Goal: Task Accomplishment & Management: Manage account settings

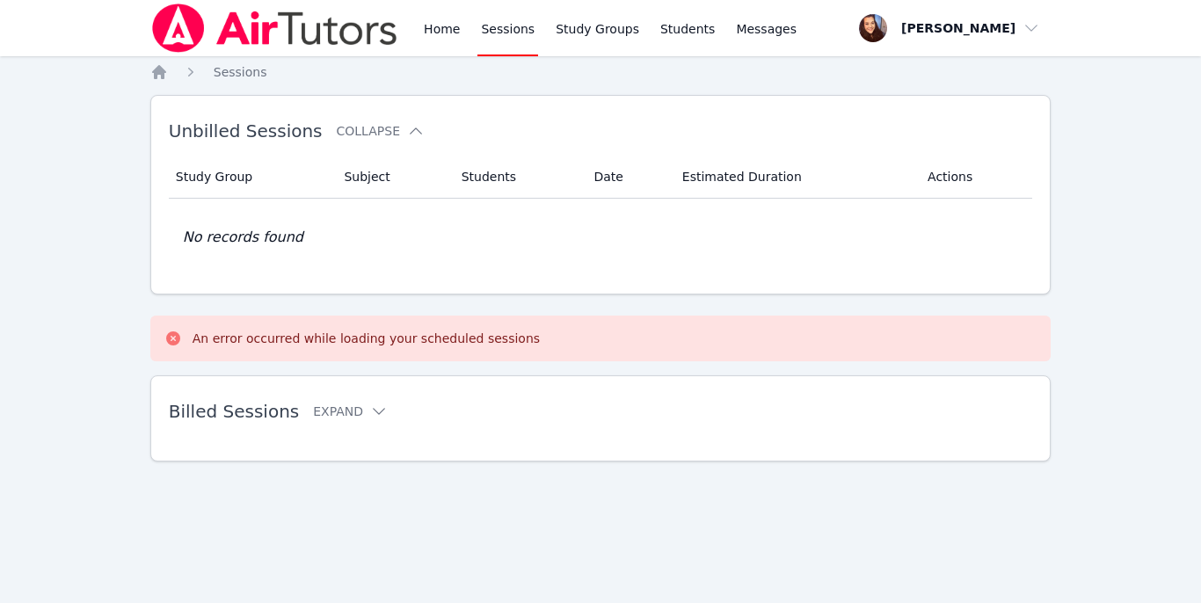
click at [510, 31] on link "Sessions" at bounding box center [508, 28] width 61 height 56
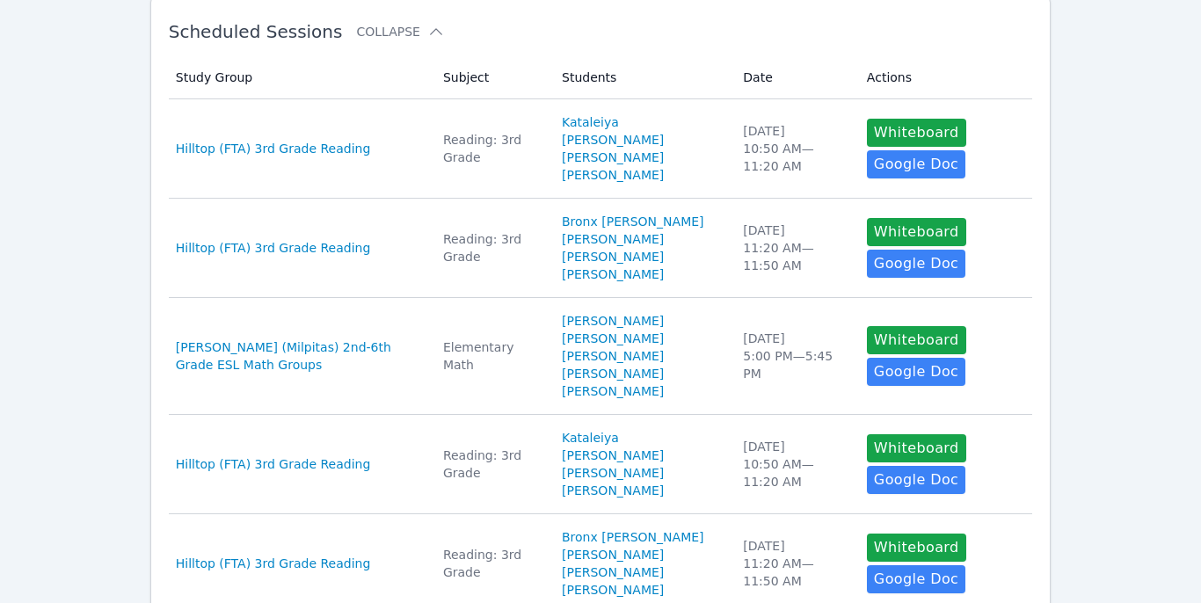
scroll to position [325, 0]
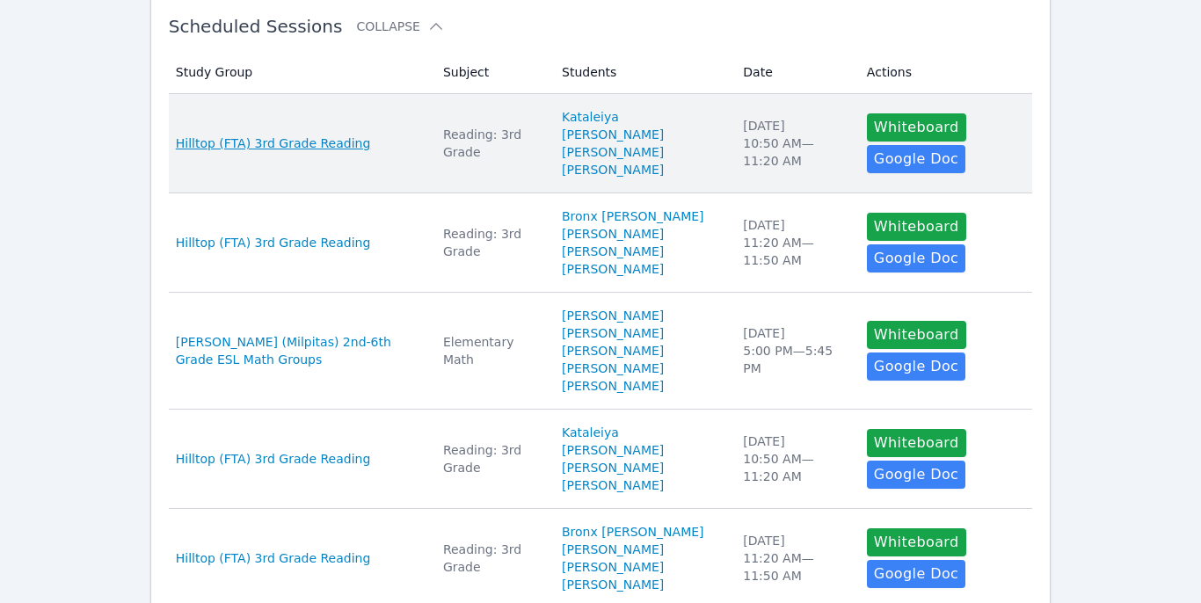
click at [333, 142] on span "Hilltop (FTA) 3rd Grade Reading" at bounding box center [273, 144] width 195 height 18
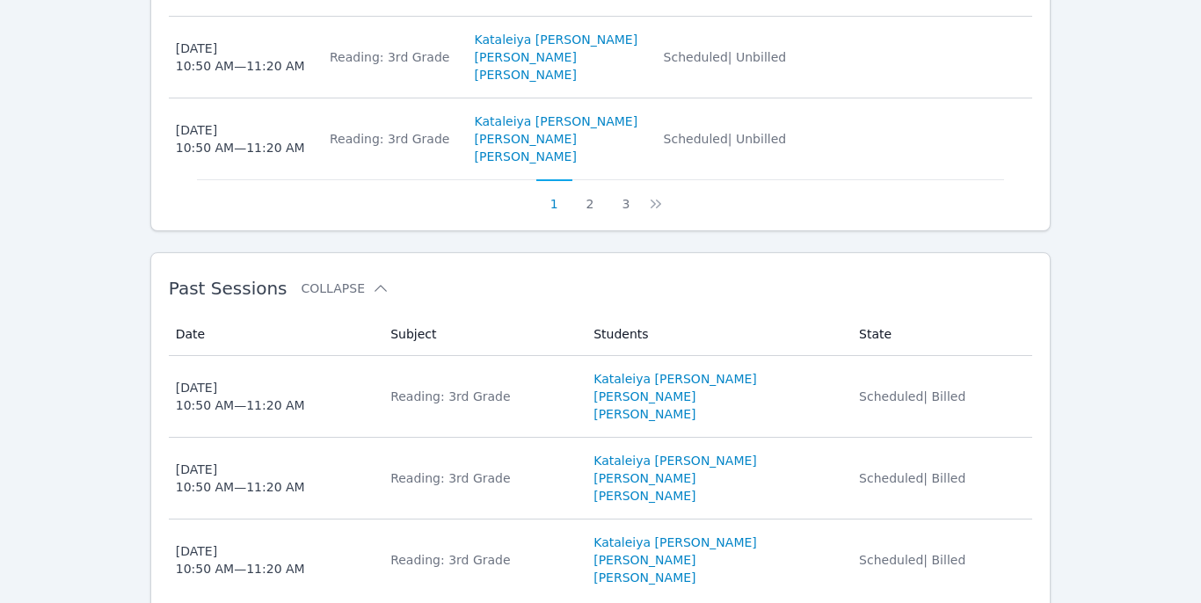
scroll to position [1447, 0]
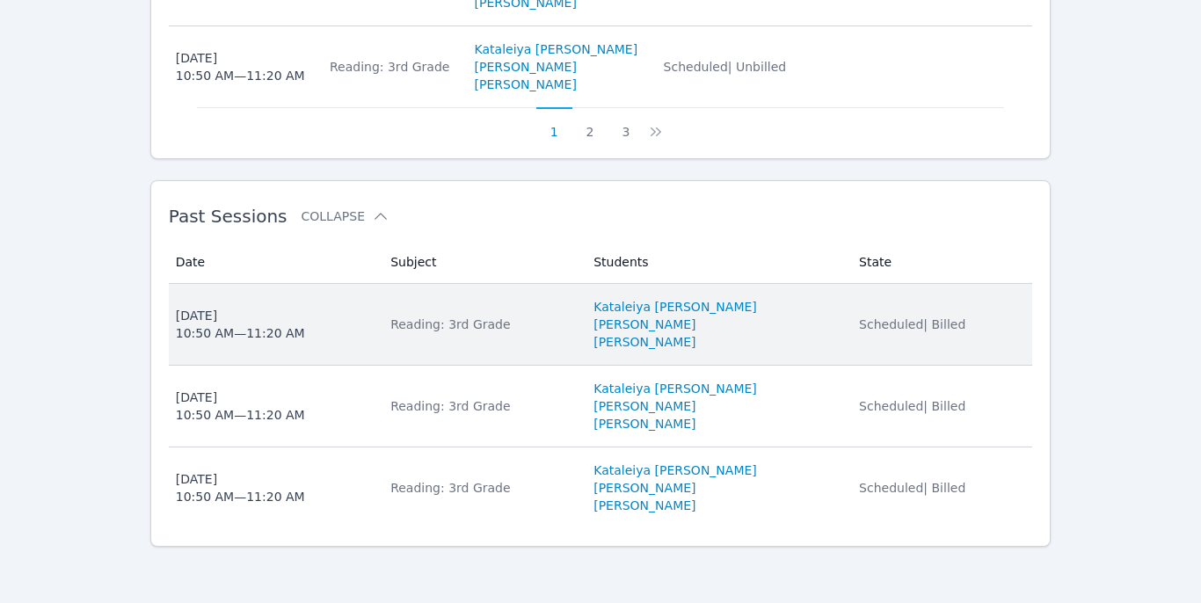
click at [545, 323] on div "Reading: 3rd Grade" at bounding box center [481, 325] width 182 height 18
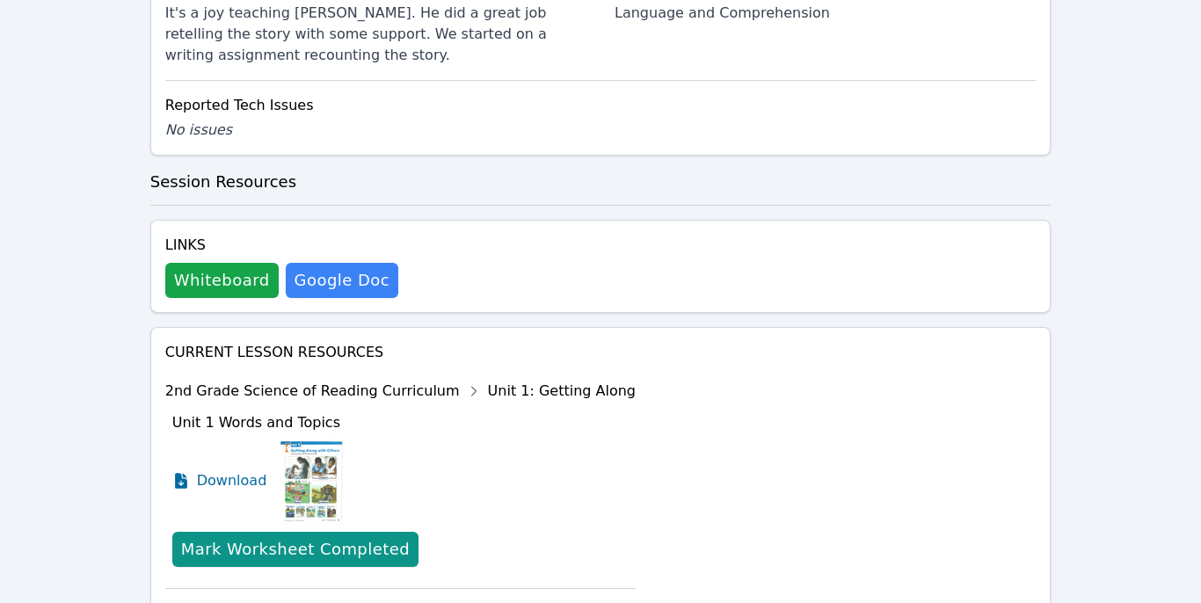
scroll to position [849, 0]
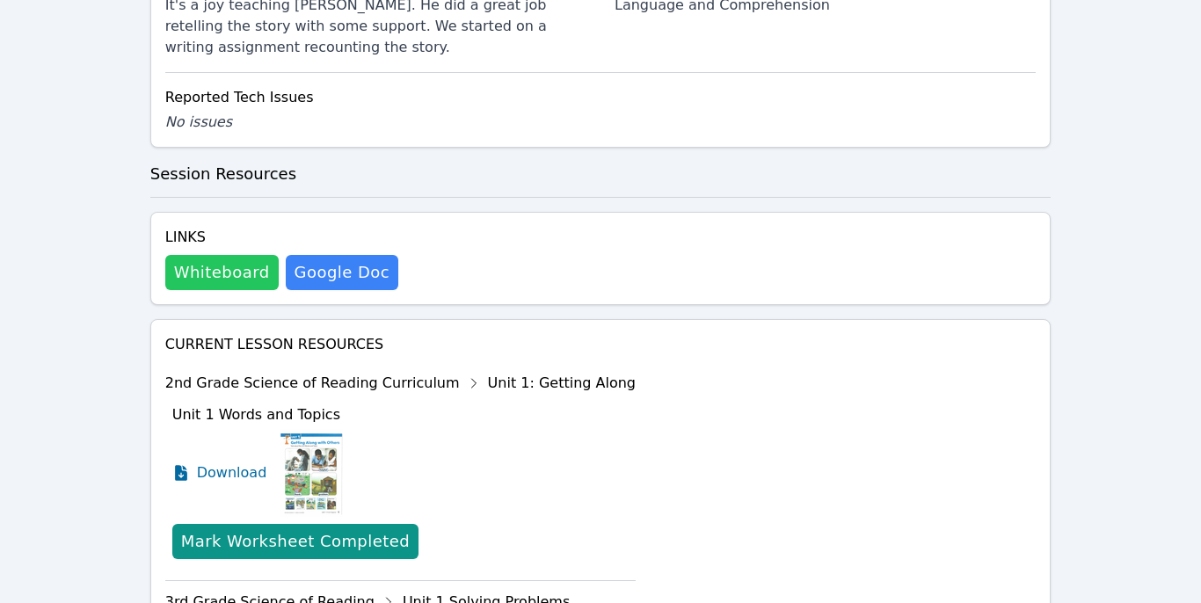
click at [180, 255] on button "Whiteboard" at bounding box center [221, 272] width 113 height 35
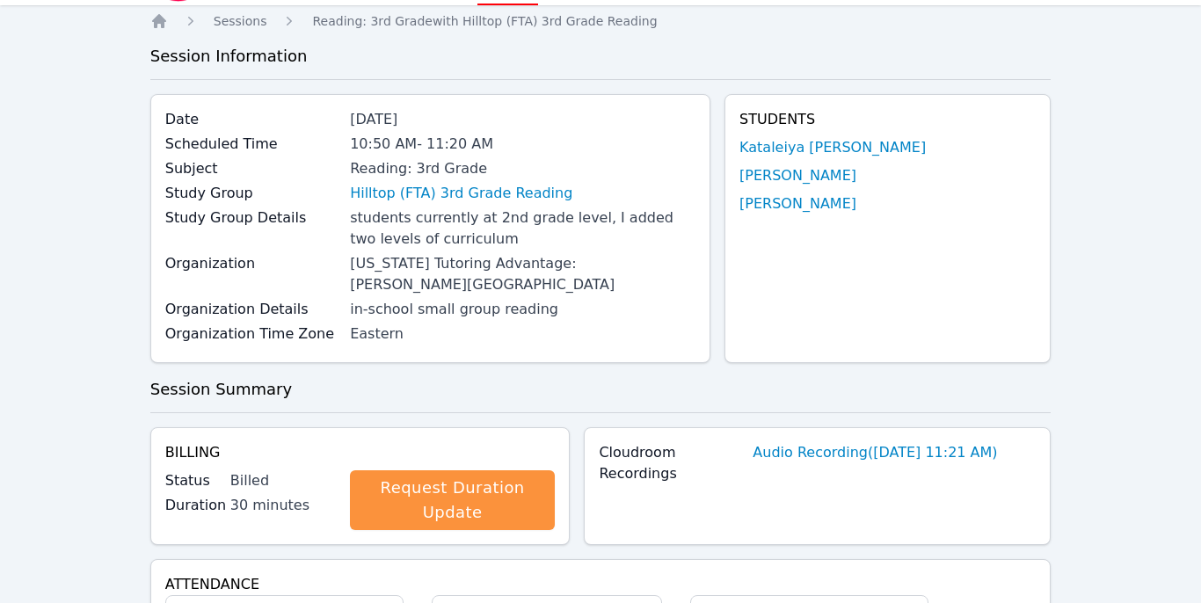
scroll to position [0, 0]
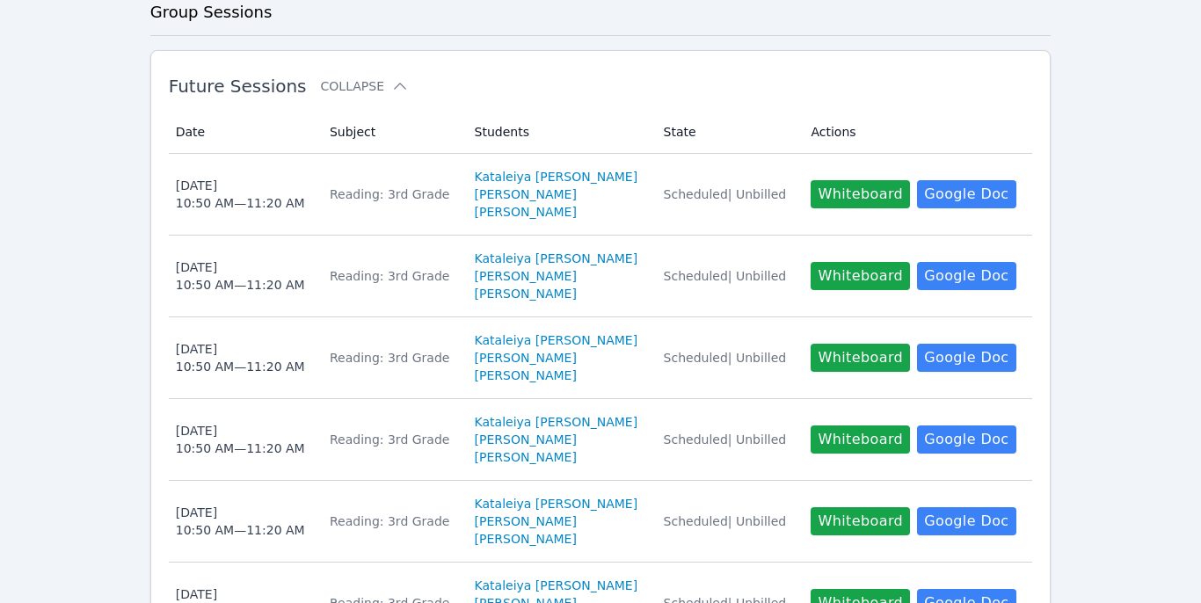
scroll to position [369, 0]
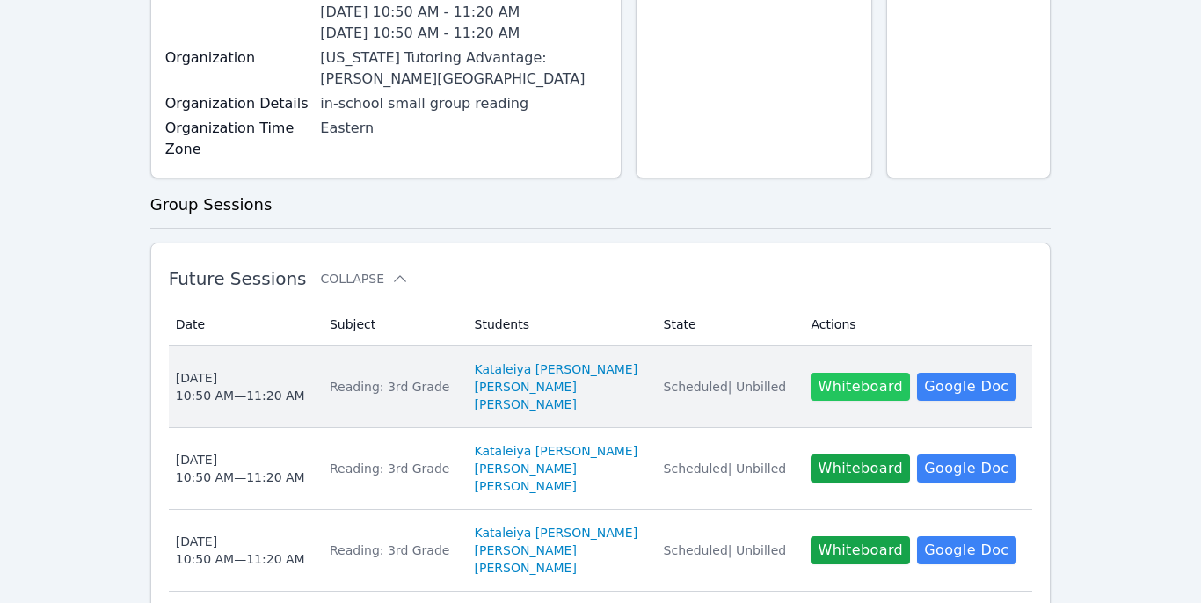
click at [856, 401] on button "Whiteboard" at bounding box center [860, 387] width 99 height 28
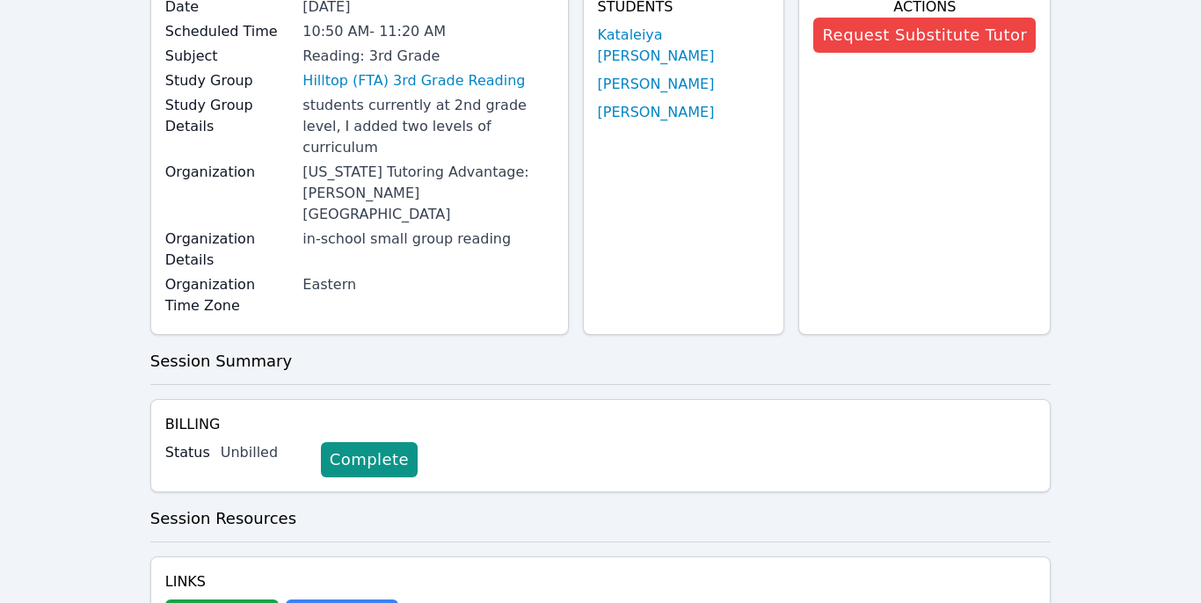
scroll to position [221, 0]
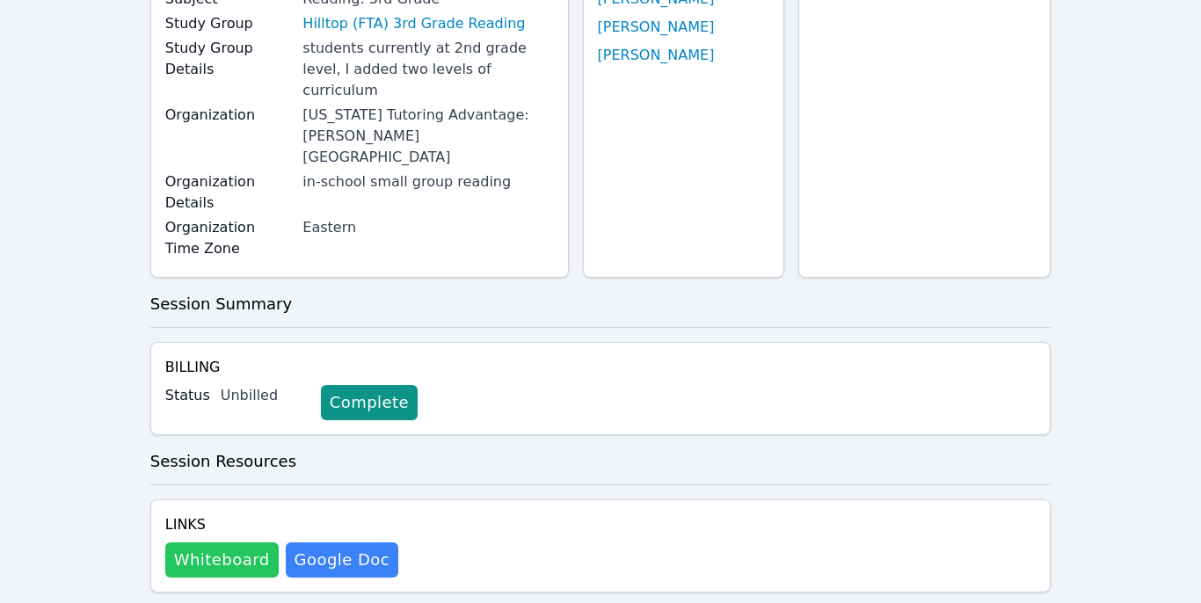
click at [181, 543] on button "Whiteboard" at bounding box center [221, 560] width 113 height 35
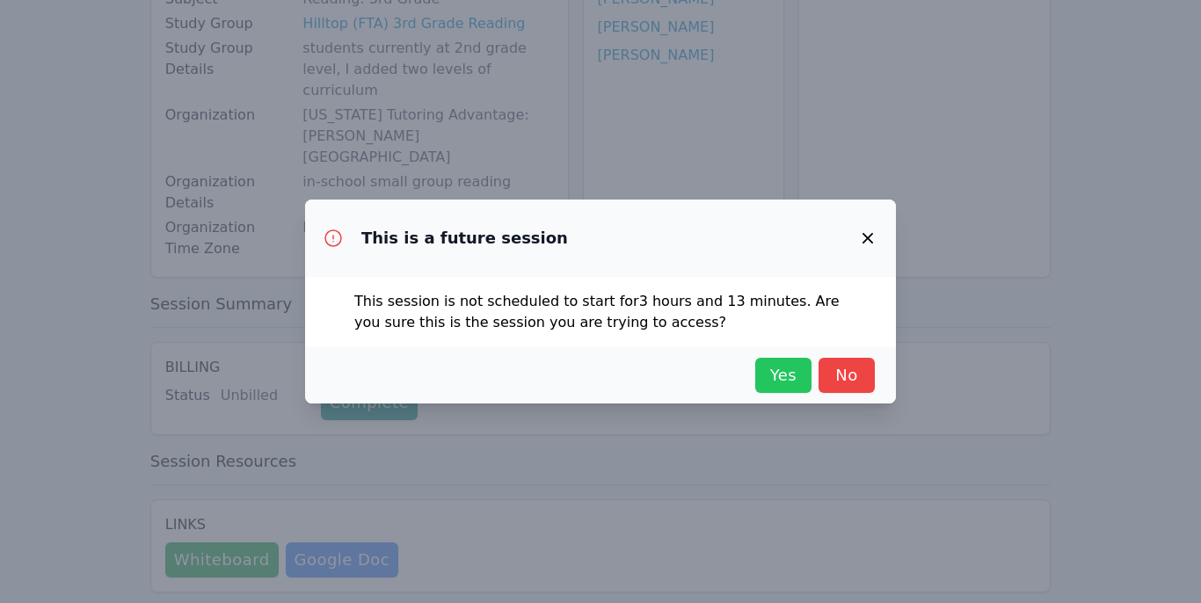
click at [780, 374] on span "Yes" at bounding box center [783, 375] width 39 height 25
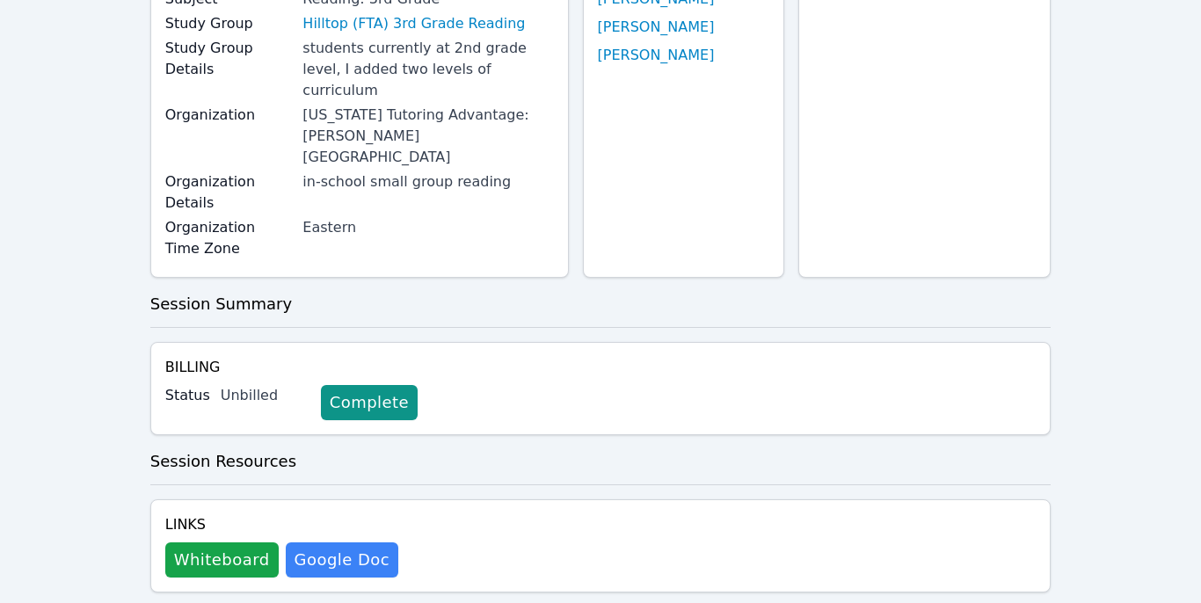
scroll to position [0, 0]
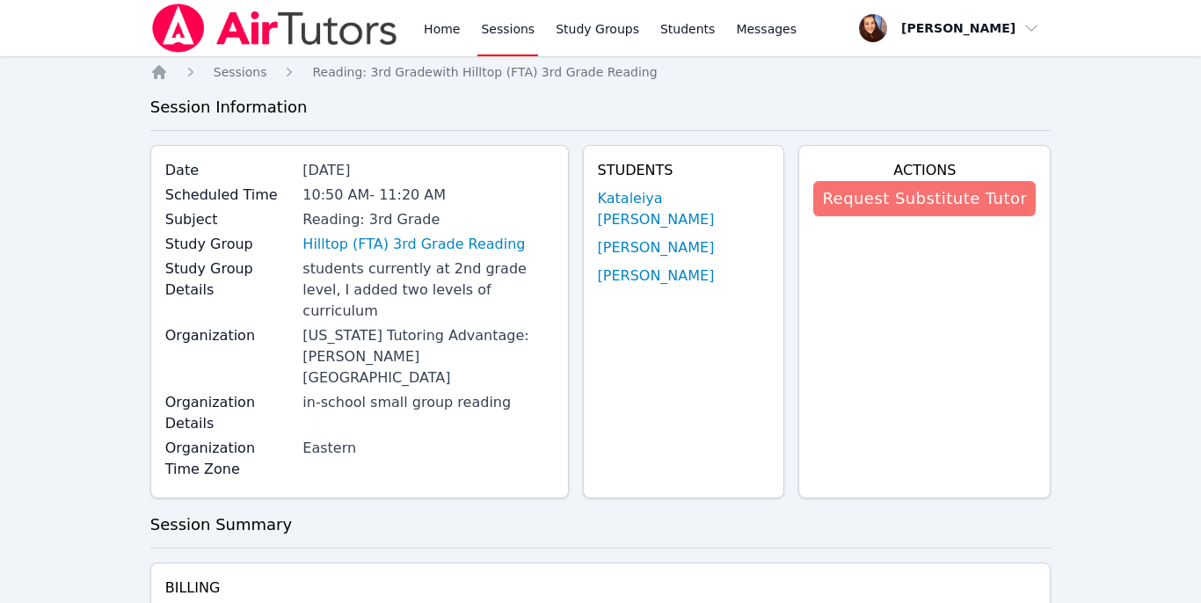
click at [936, 201] on button "Request Substitute Tutor" at bounding box center [924, 198] width 222 height 35
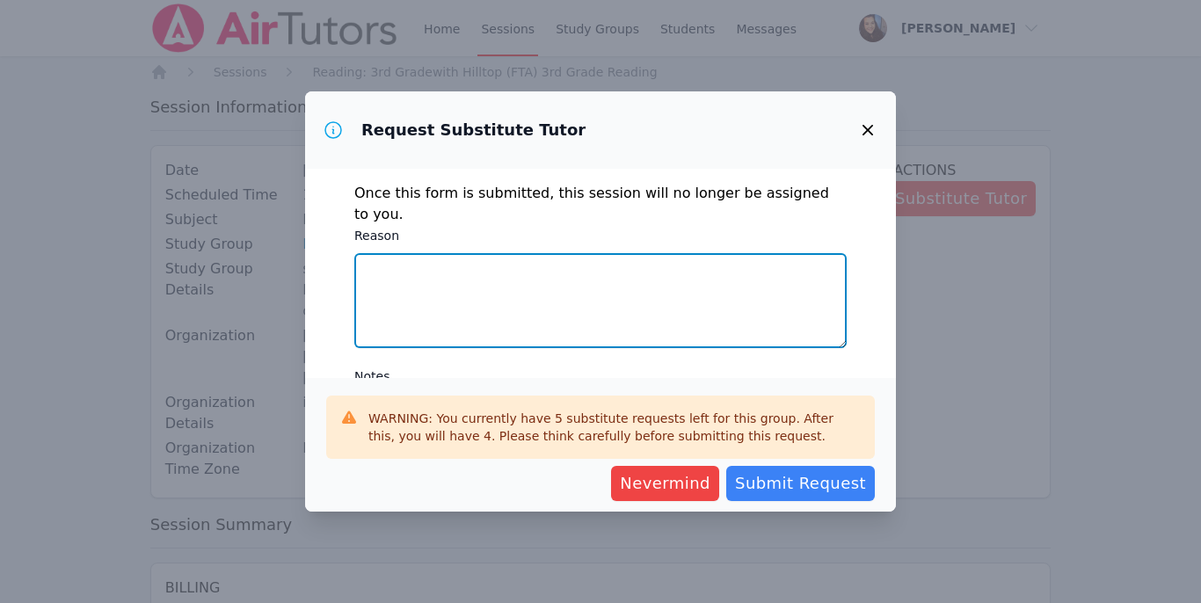
click at [496, 290] on textarea "Reason" at bounding box center [600, 300] width 492 height 95
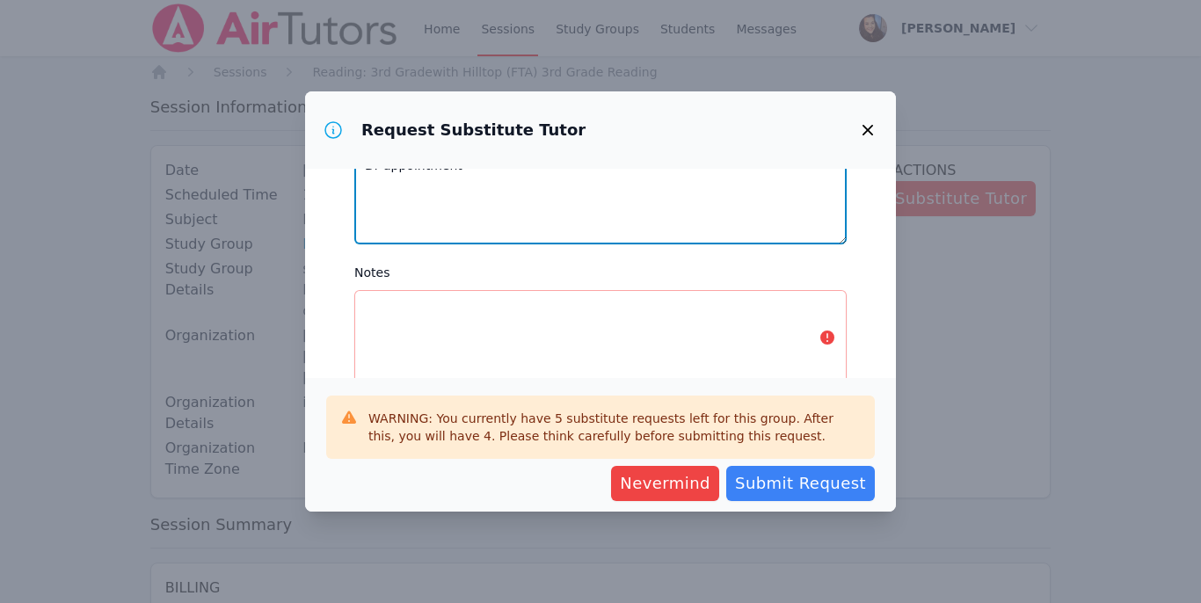
scroll to position [121, 0]
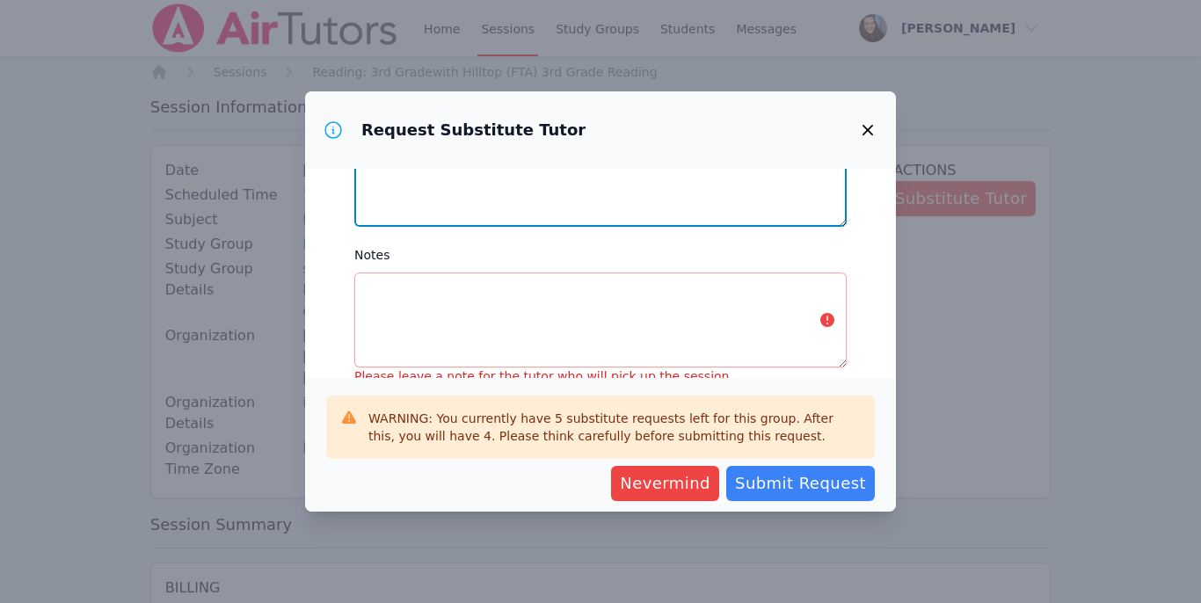
type textarea "Dr appointment"
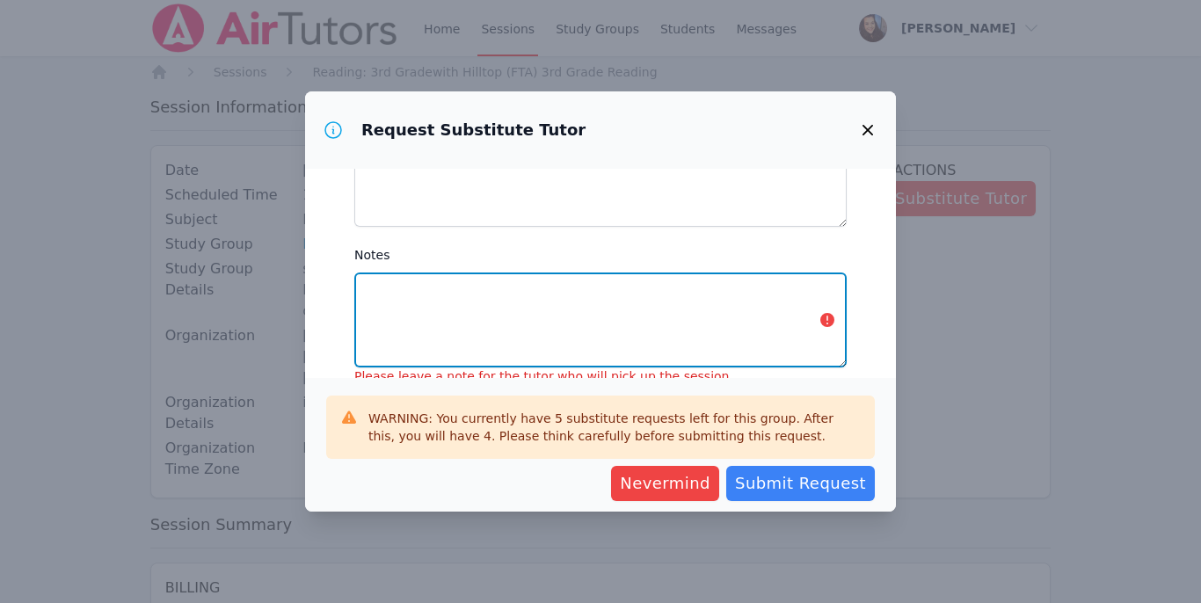
click at [440, 288] on textarea "Notes" at bounding box center [600, 320] width 492 height 95
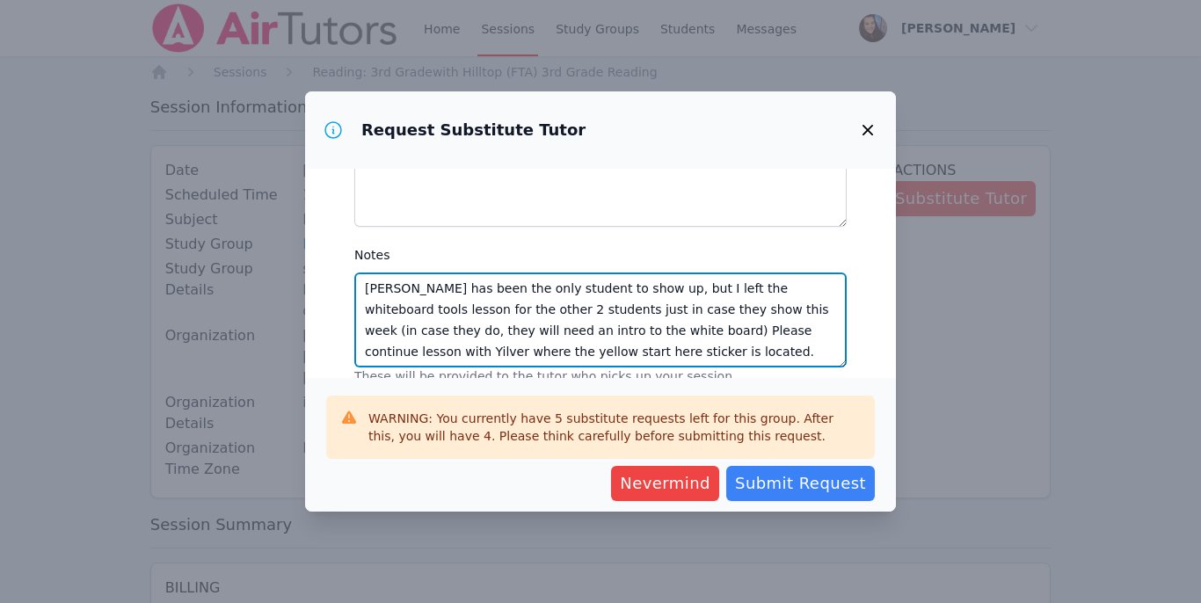
click at [587, 332] on textarea "Yilver has been the only student to show up, but I left the whiteboard tools le…" at bounding box center [600, 320] width 492 height 95
click at [719, 337] on textarea "Yilver has been the only student to show up, but I left the whiteboard tools le…" at bounding box center [600, 320] width 492 height 95
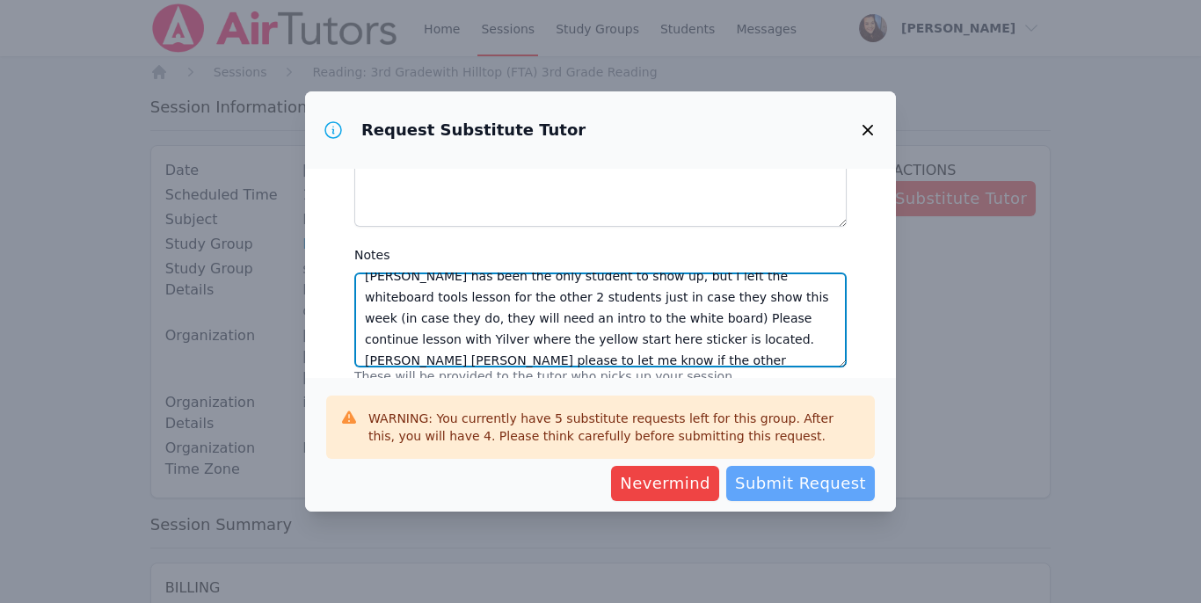
type textarea "Yilver has been the only student to show up, but I left the whiteboard tools le…"
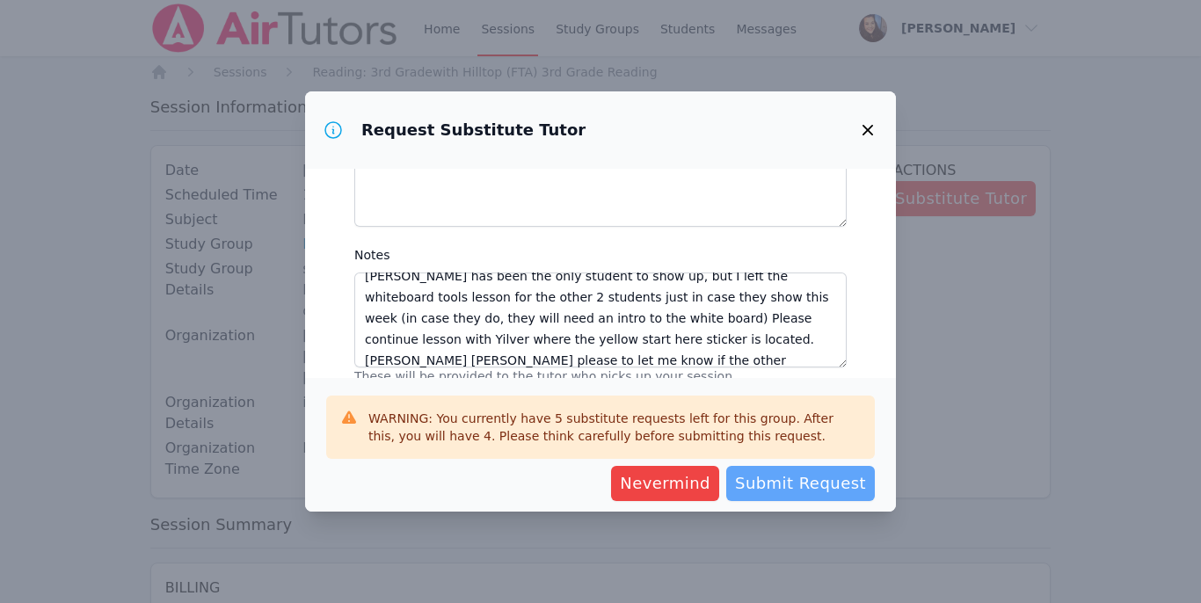
click at [773, 490] on span "Submit Request" at bounding box center [800, 483] width 131 height 25
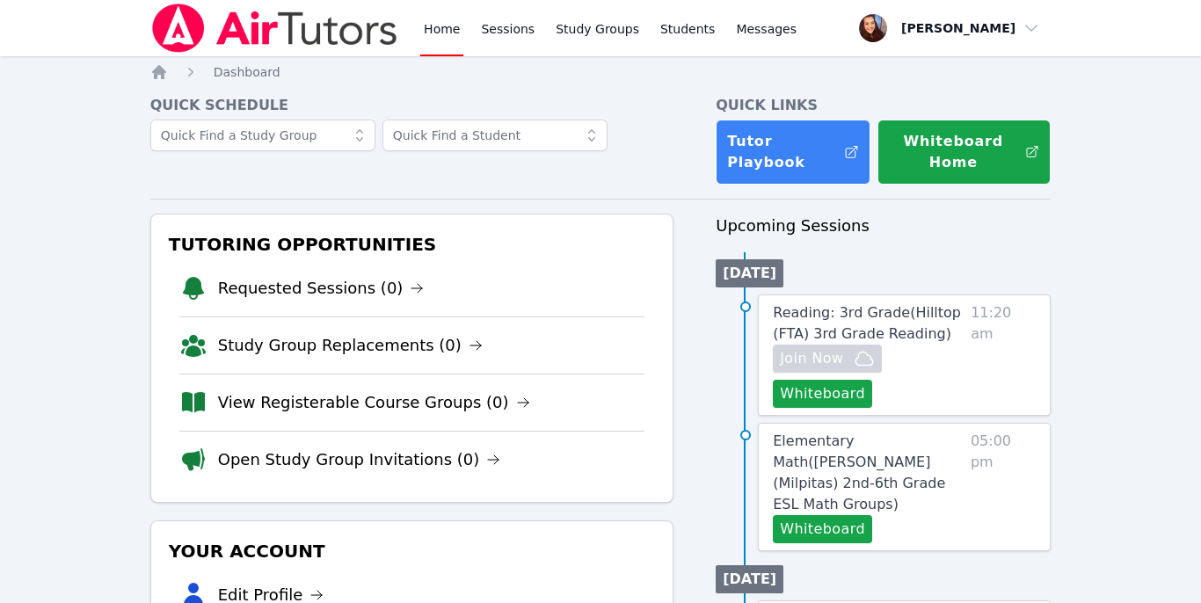
click at [439, 33] on link "Home" at bounding box center [441, 28] width 43 height 56
click at [323, 281] on link "Requested Sessions (0)" at bounding box center [321, 288] width 207 height 25
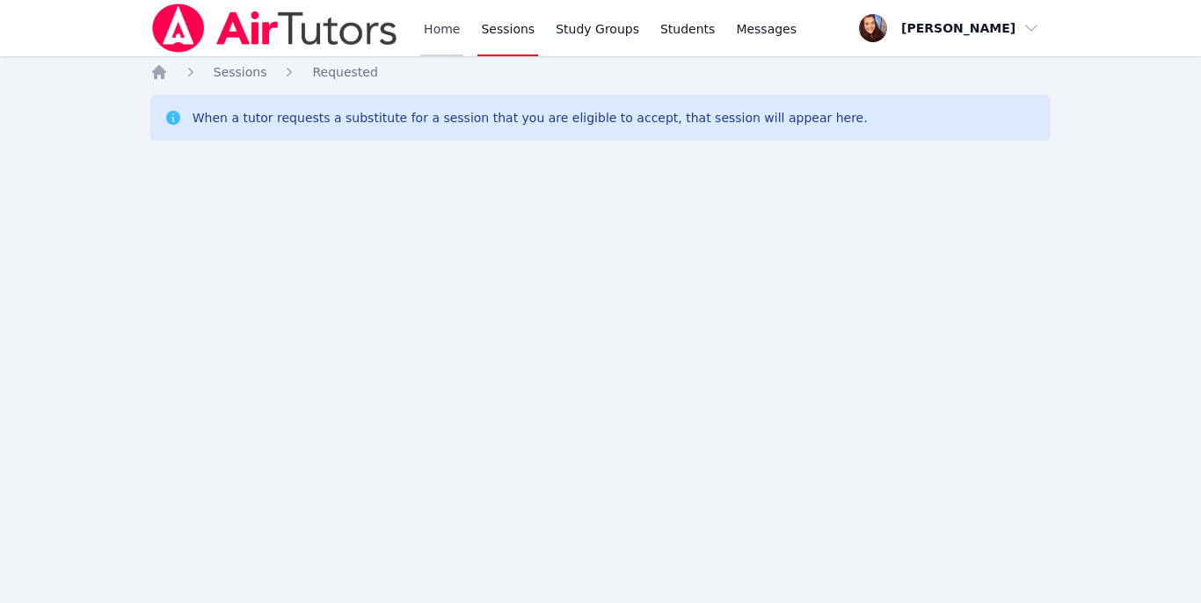
click at [447, 31] on link "Home" at bounding box center [441, 28] width 43 height 56
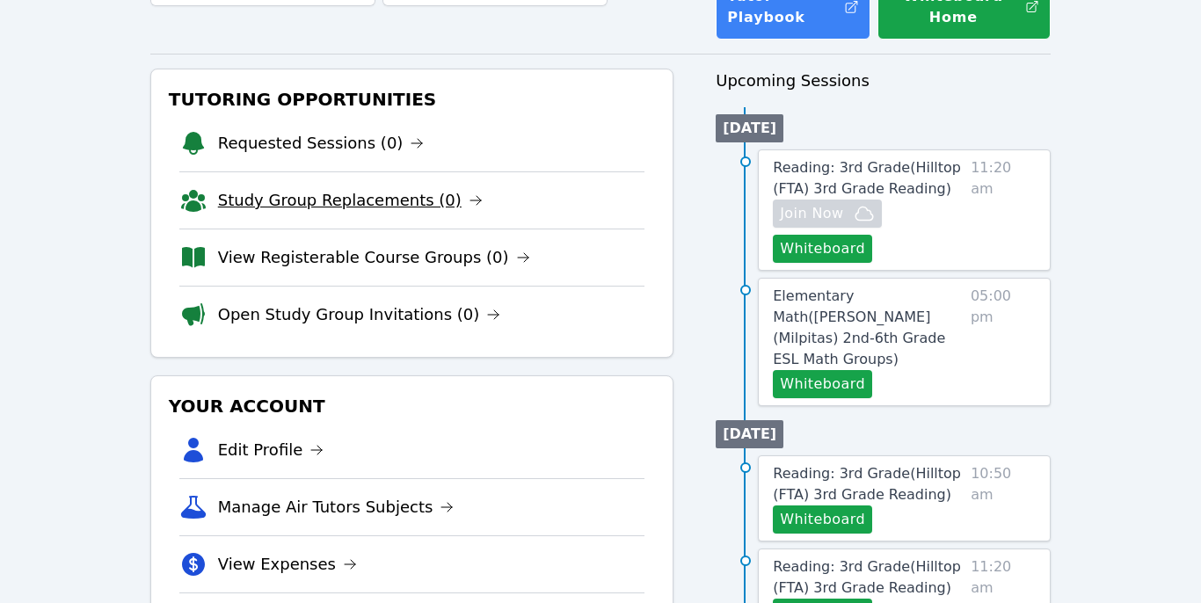
scroll to position [141, 0]
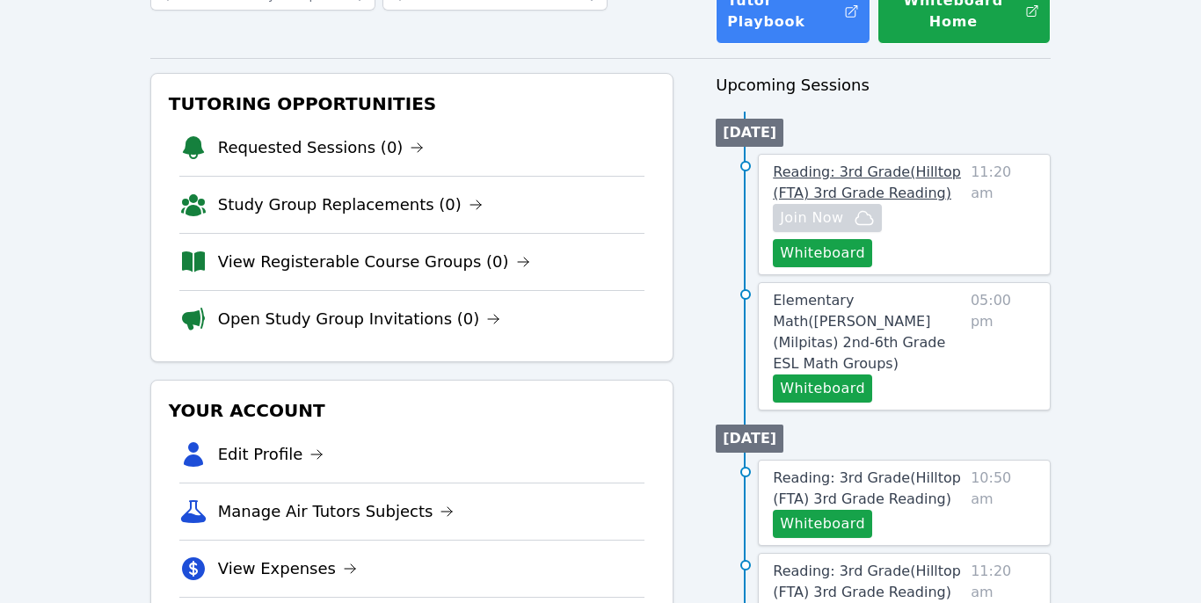
click at [878, 176] on span "Reading: 3rd Grade ( Hilltop (FTA) 3rd Grade Reading )" at bounding box center [867, 183] width 188 height 38
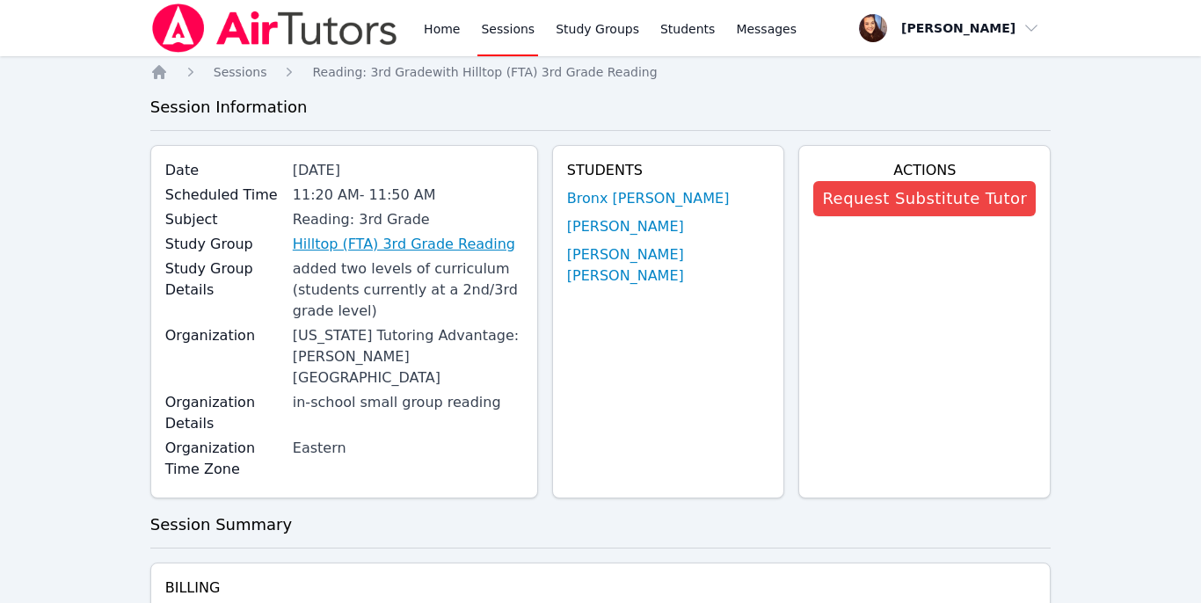
click at [387, 245] on link "Hilltop (FTA) 3rd Grade Reading" at bounding box center [404, 244] width 222 height 21
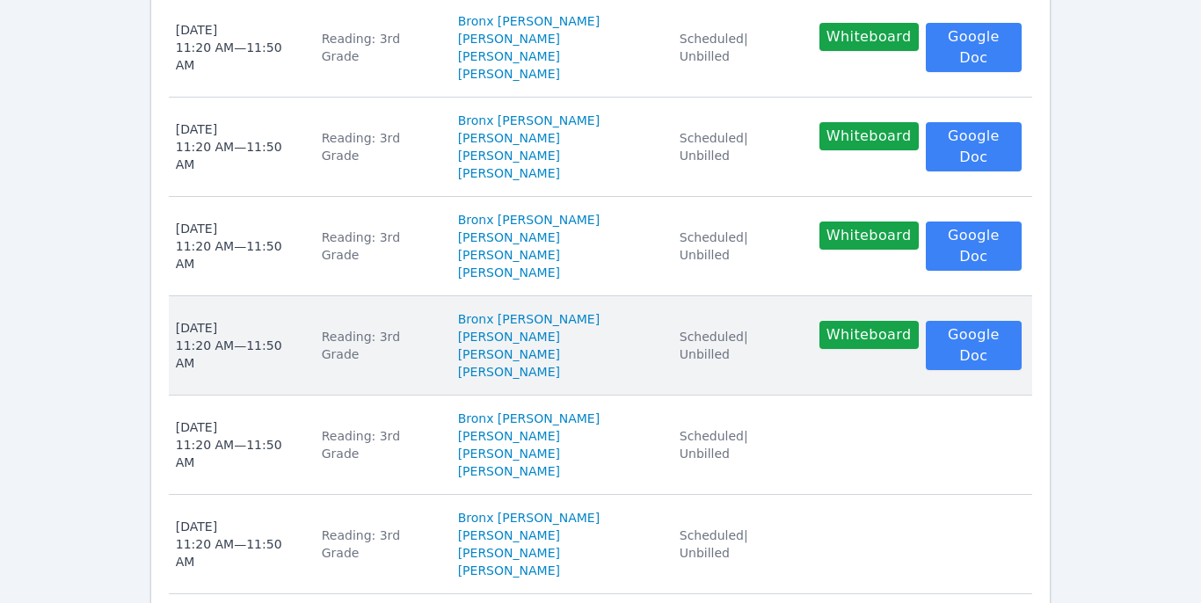
scroll to position [1001, 0]
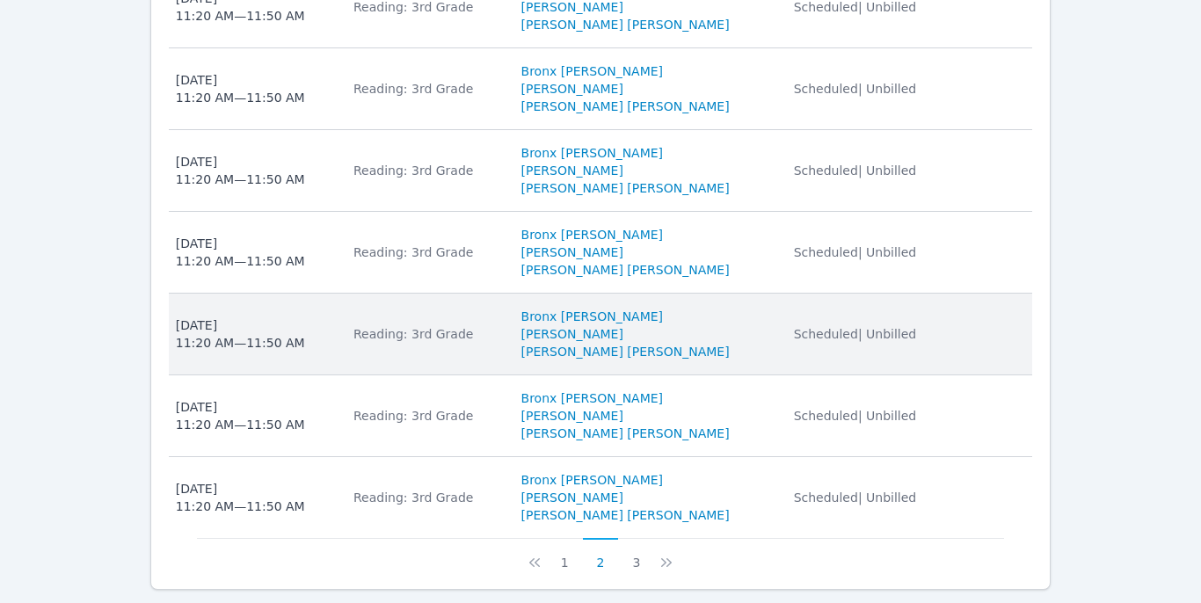
scroll to position [1055, 0]
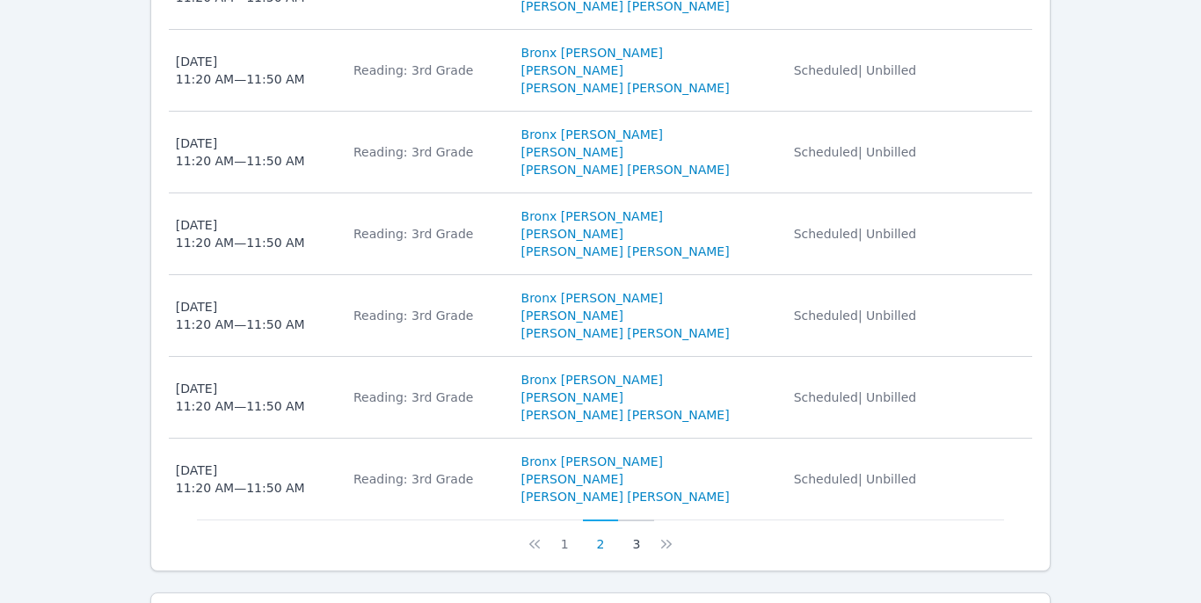
click at [631, 520] on button "3" at bounding box center [636, 536] width 36 height 33
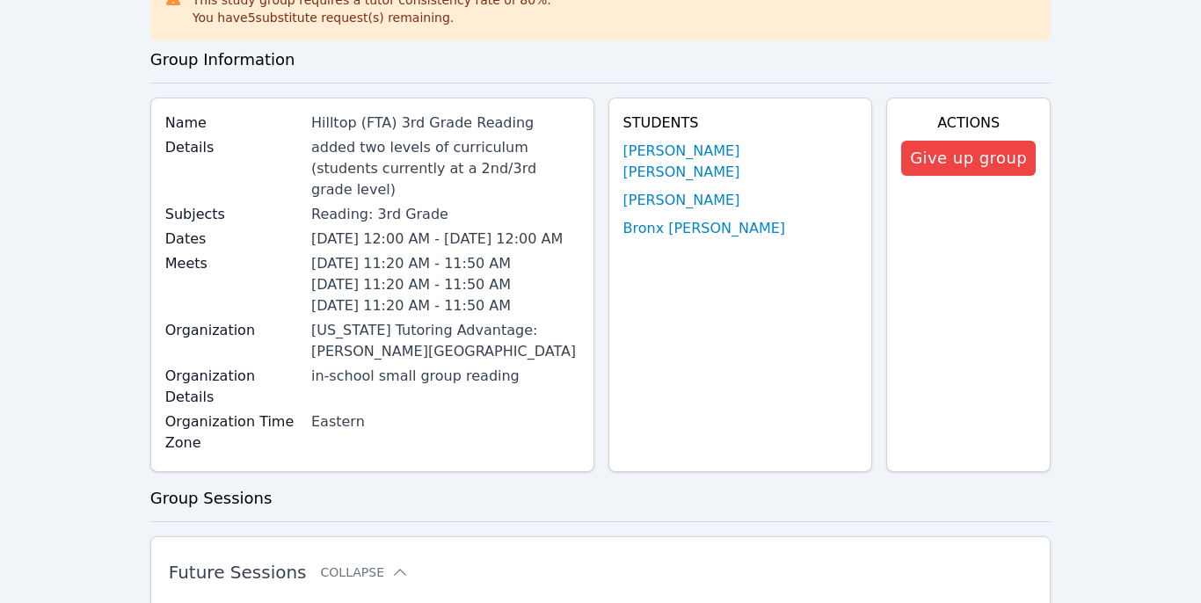
scroll to position [319, 0]
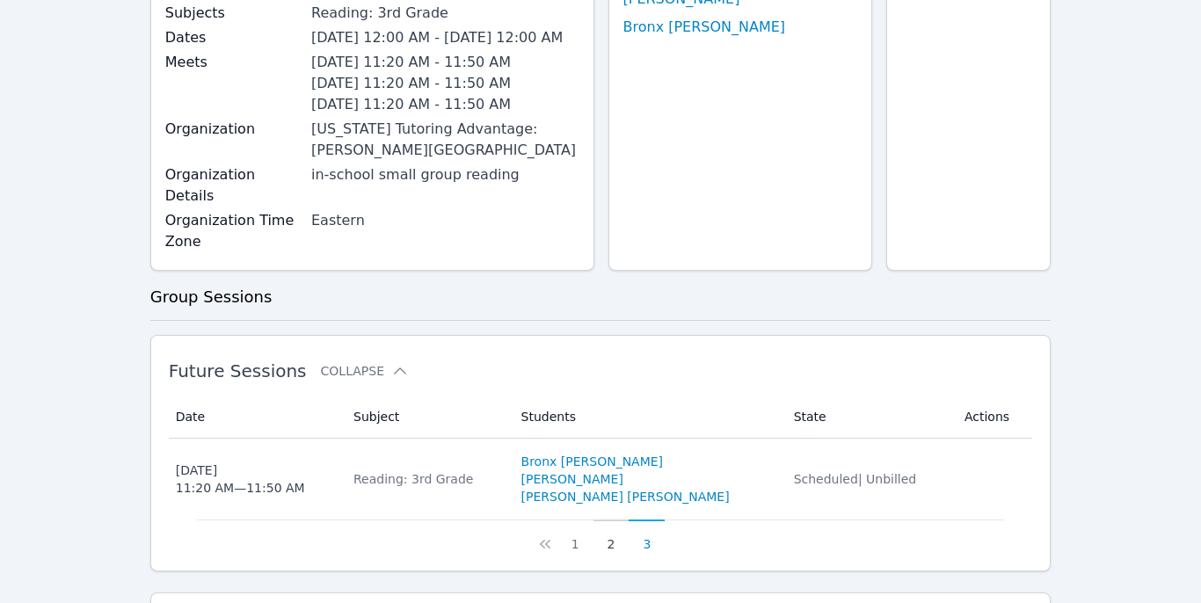
click at [610, 520] on button "2" at bounding box center [612, 536] width 36 height 33
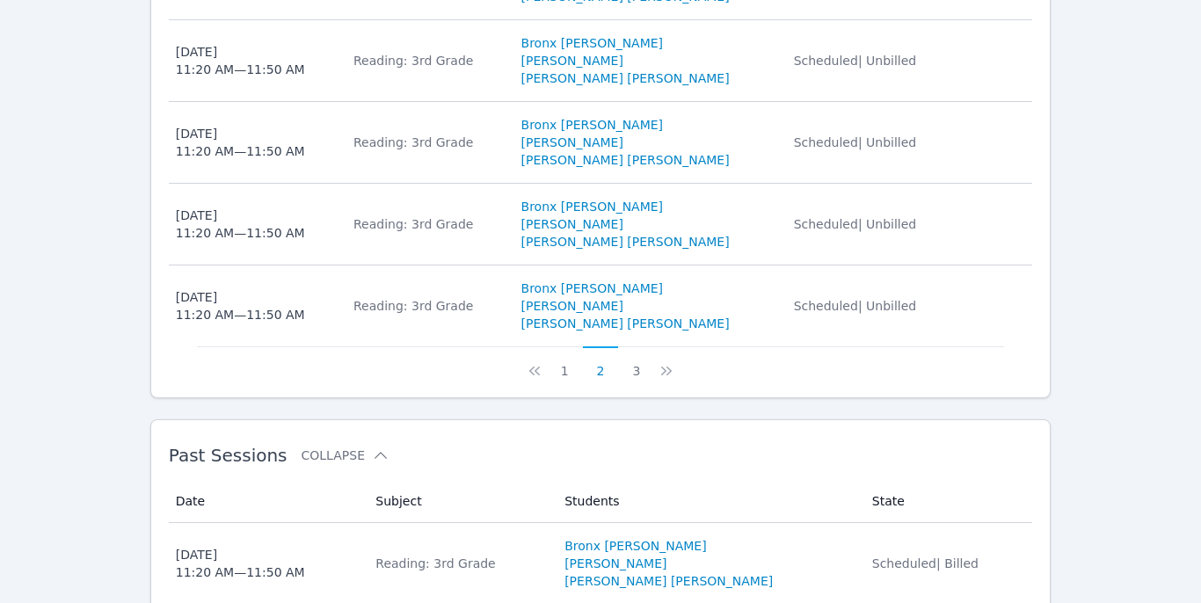
scroll to position [1152, 0]
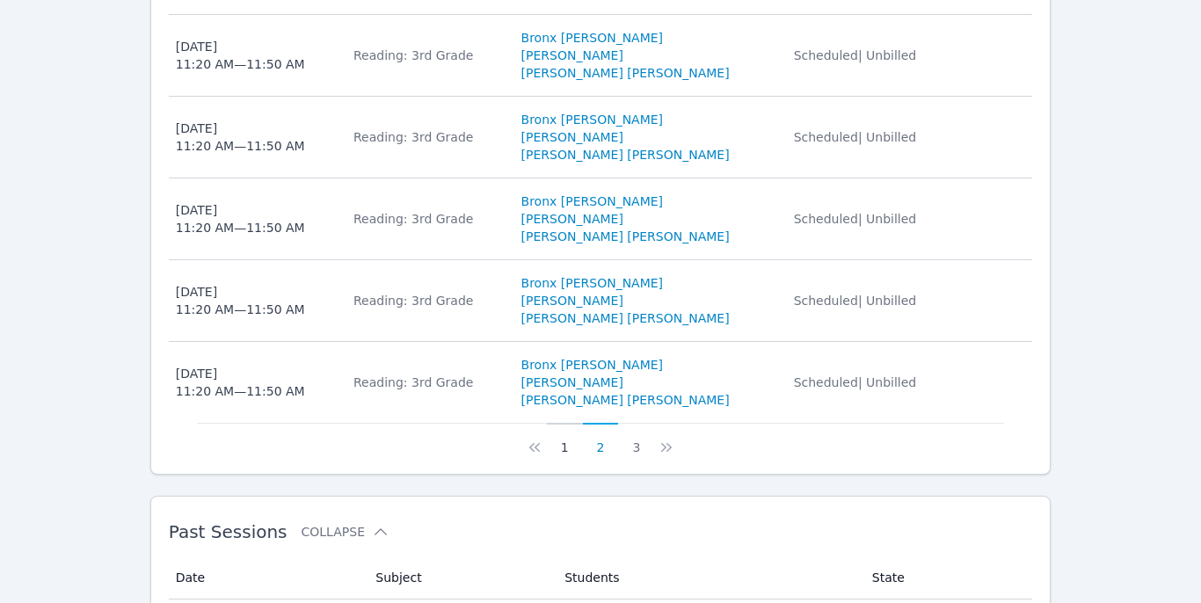
click at [565, 423] on button "1" at bounding box center [565, 439] width 36 height 33
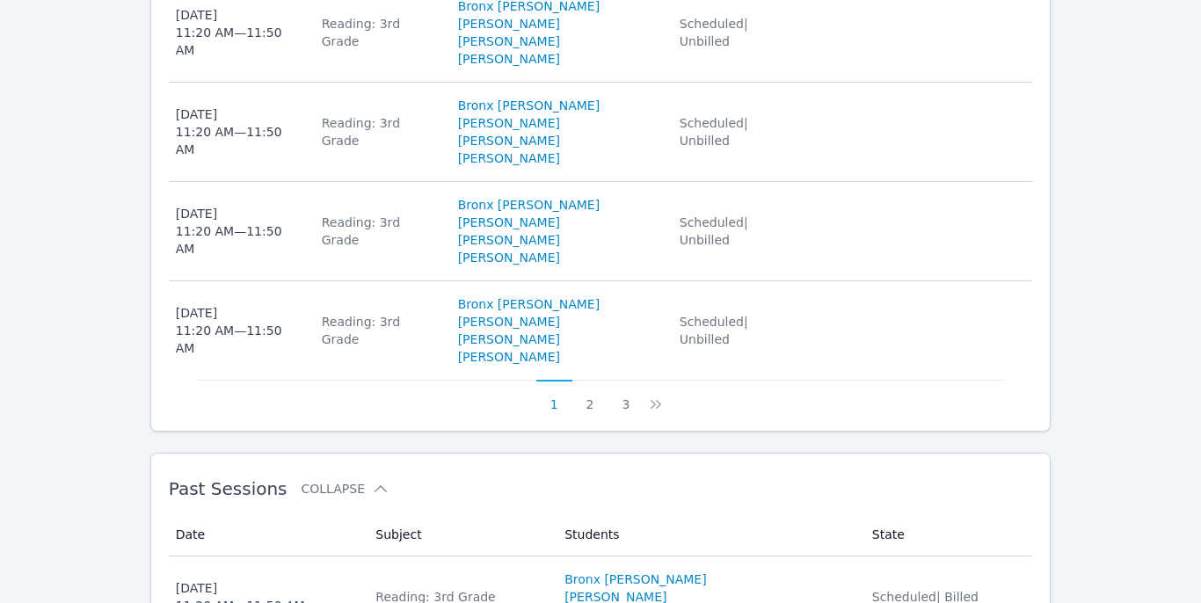
scroll to position [1426, 0]
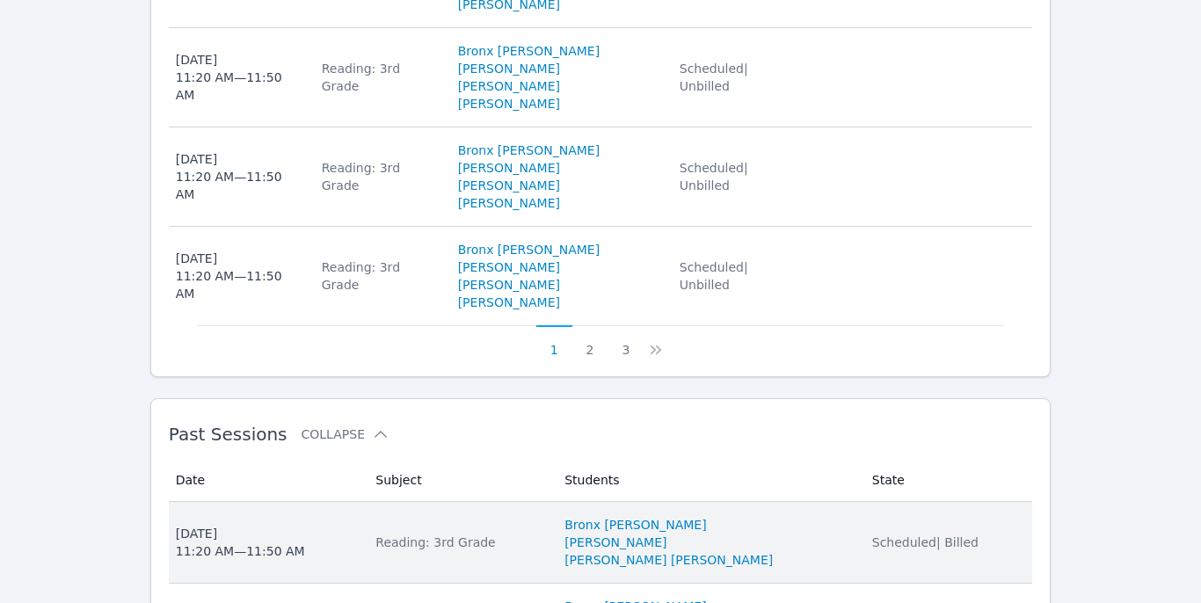
click at [543, 534] on div "Reading: 3rd Grade" at bounding box center [460, 543] width 168 height 18
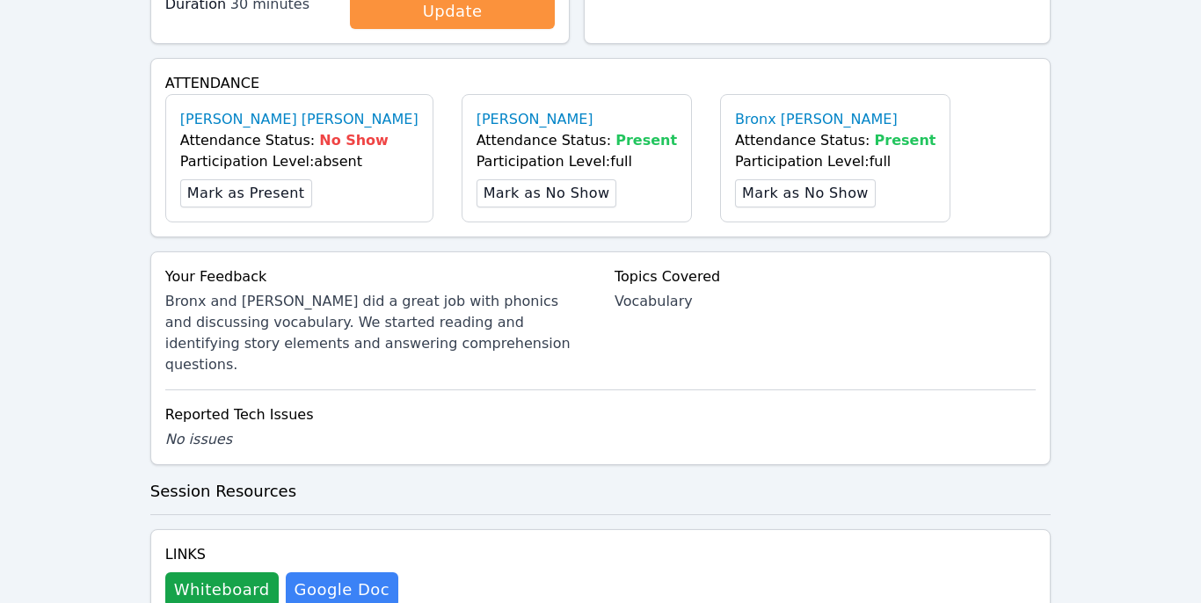
scroll to position [576, 0]
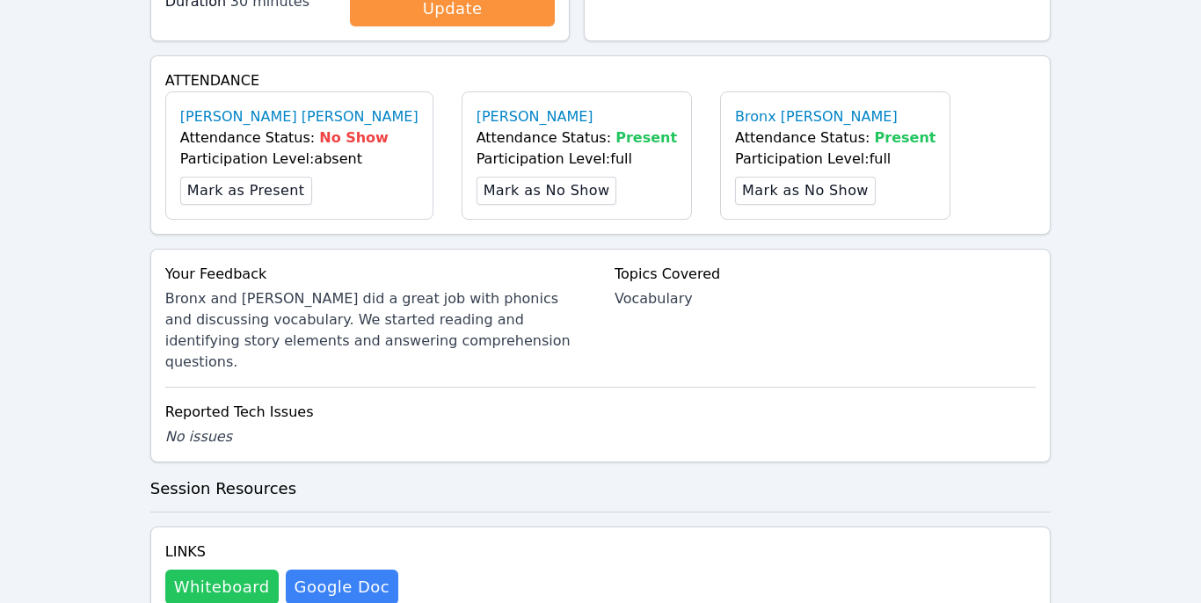
click at [182, 570] on button "Whiteboard" at bounding box center [221, 587] width 113 height 35
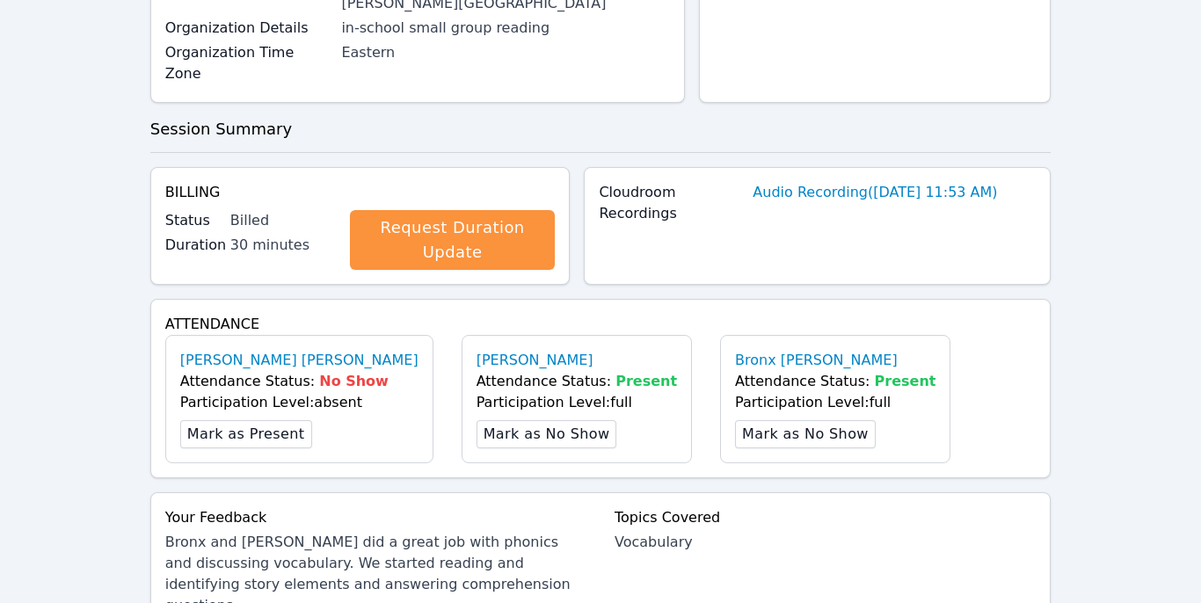
scroll to position [0, 0]
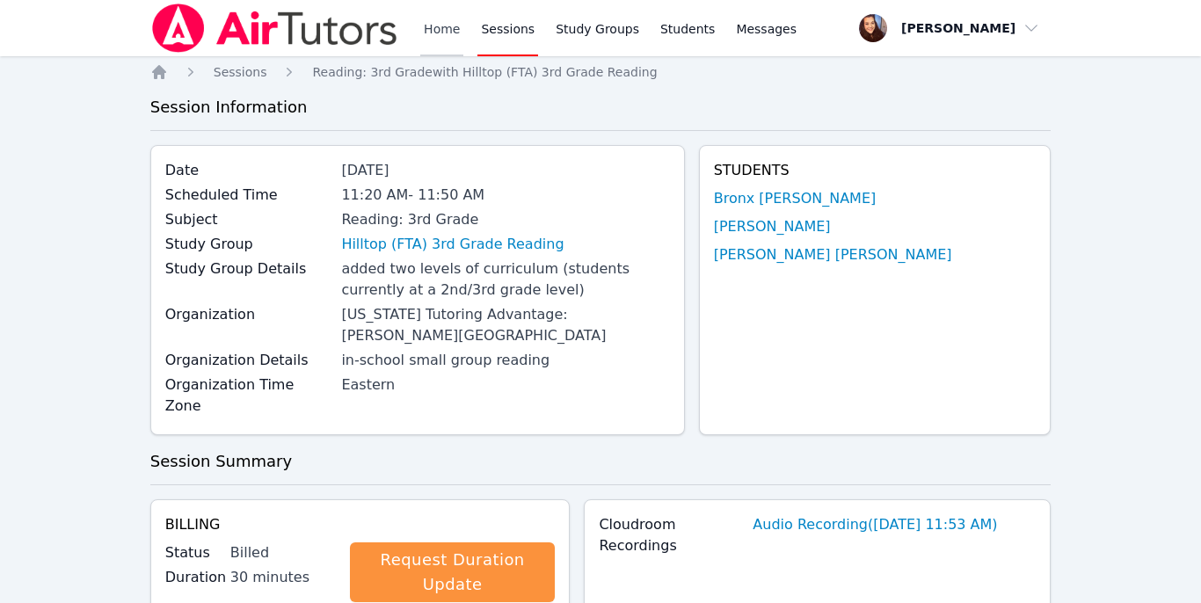
click at [445, 23] on link "Home" at bounding box center [441, 28] width 43 height 56
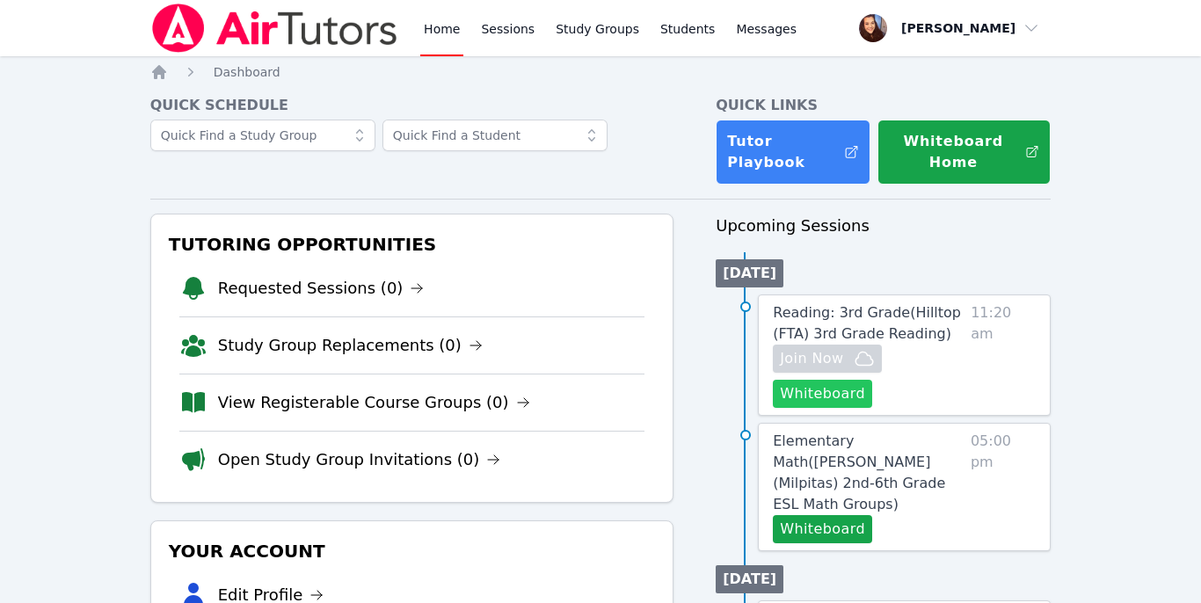
click at [820, 391] on button "Whiteboard" at bounding box center [822, 394] width 99 height 28
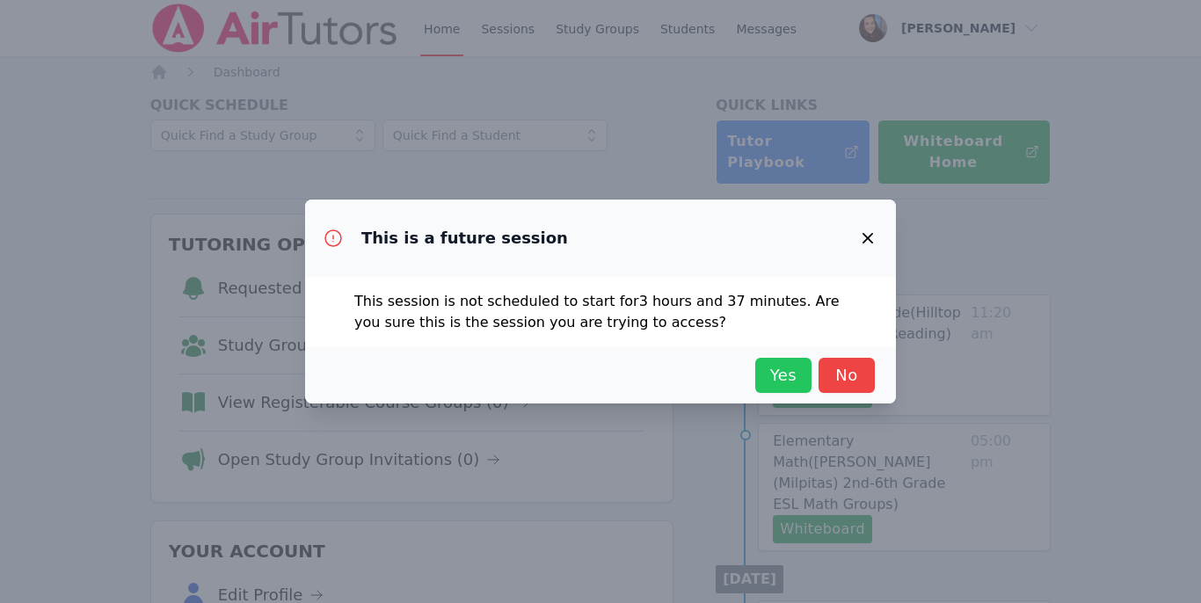
click at [775, 377] on span "Yes" at bounding box center [783, 375] width 39 height 25
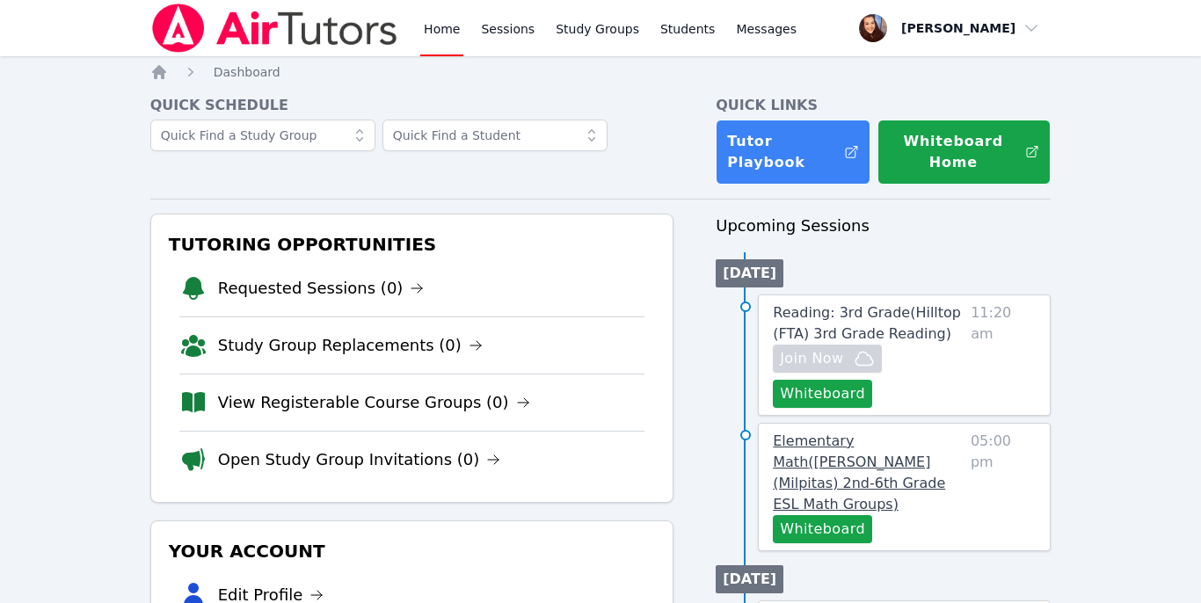
click at [871, 448] on span "Elementary Math ( [PERSON_NAME] (Milpitas) 2nd-6th Grade ESL Math Groups )" at bounding box center [859, 473] width 172 height 80
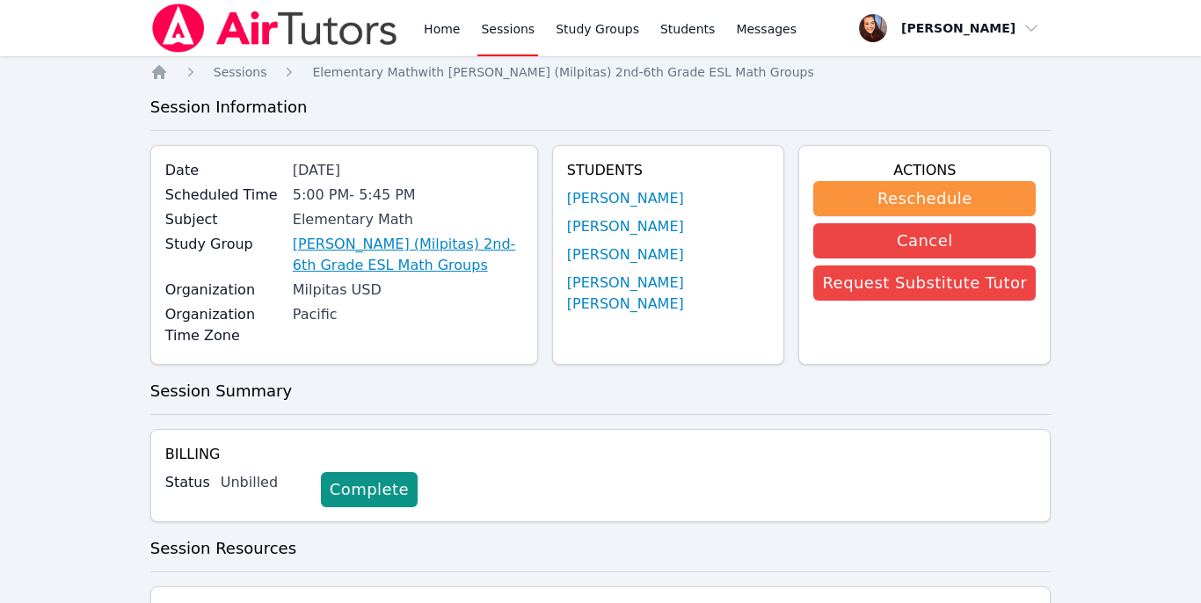
click at [399, 238] on link "[PERSON_NAME] (Milpitas) 2nd-6th Grade ESL Math Groups" at bounding box center [408, 255] width 230 height 42
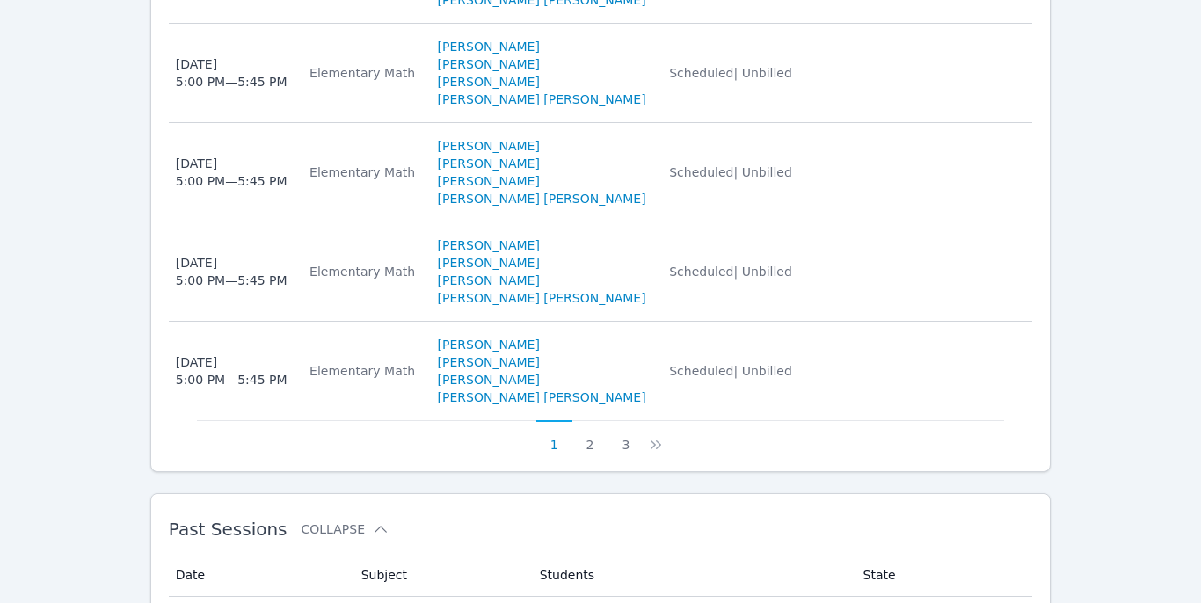
scroll to position [1202, 0]
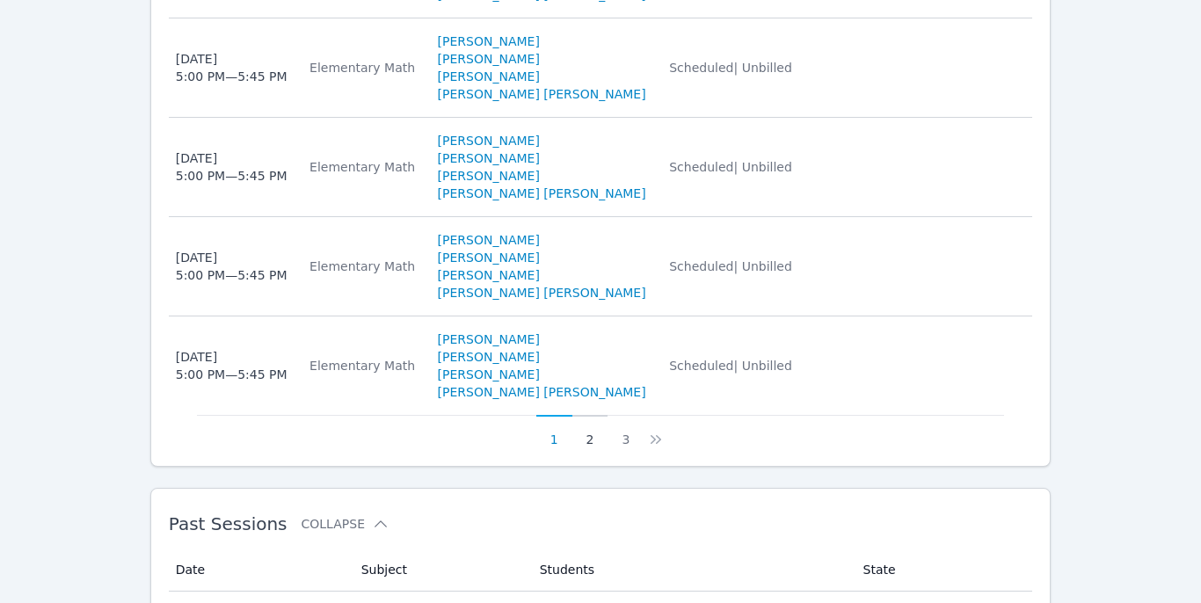
click at [596, 421] on button "2" at bounding box center [591, 431] width 36 height 33
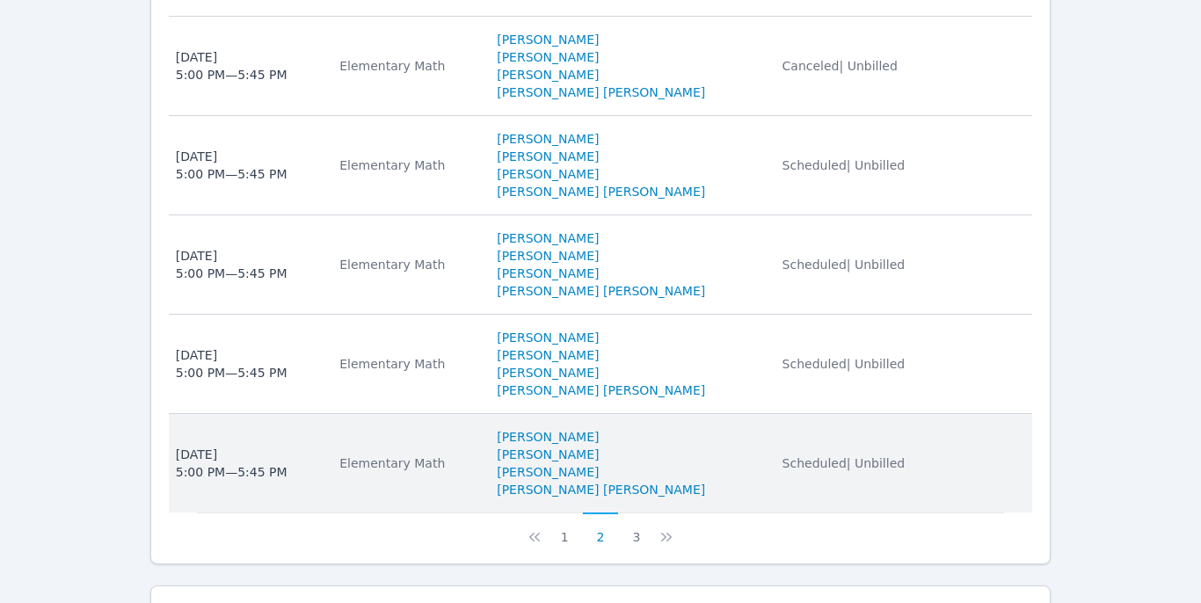
scroll to position [1105, 0]
